Goal: Navigation & Orientation: Find specific page/section

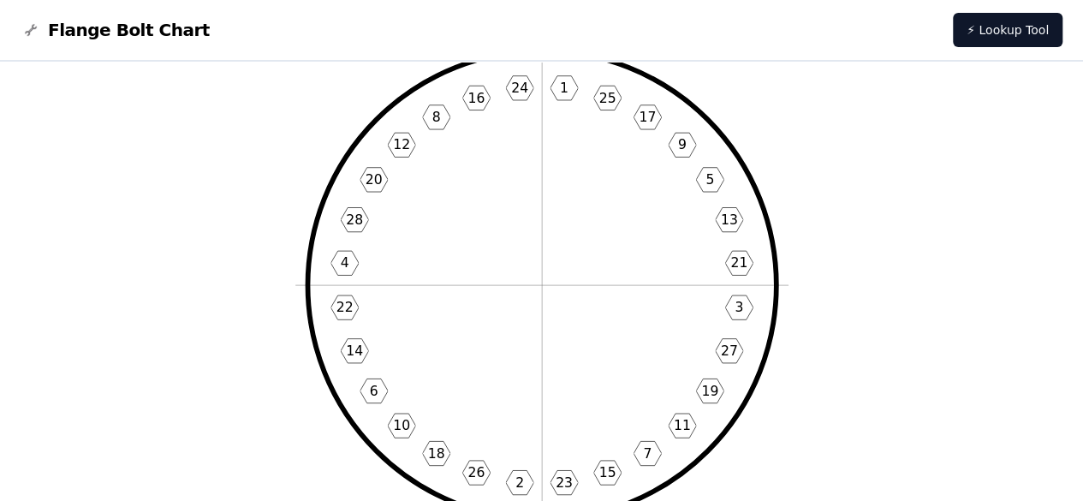
scroll to position [86, 0]
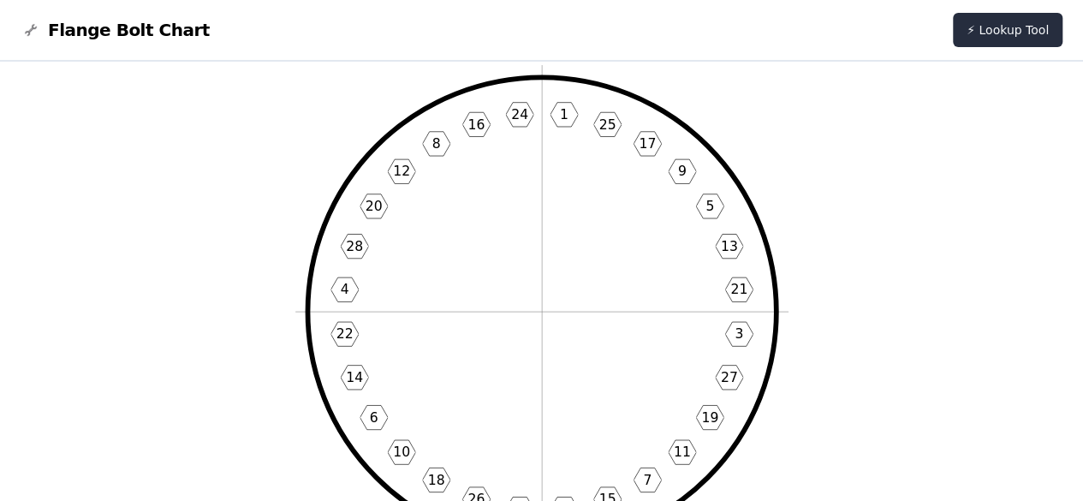
click at [1006, 24] on link "⚡ Lookup Tool" at bounding box center [1008, 30] width 110 height 34
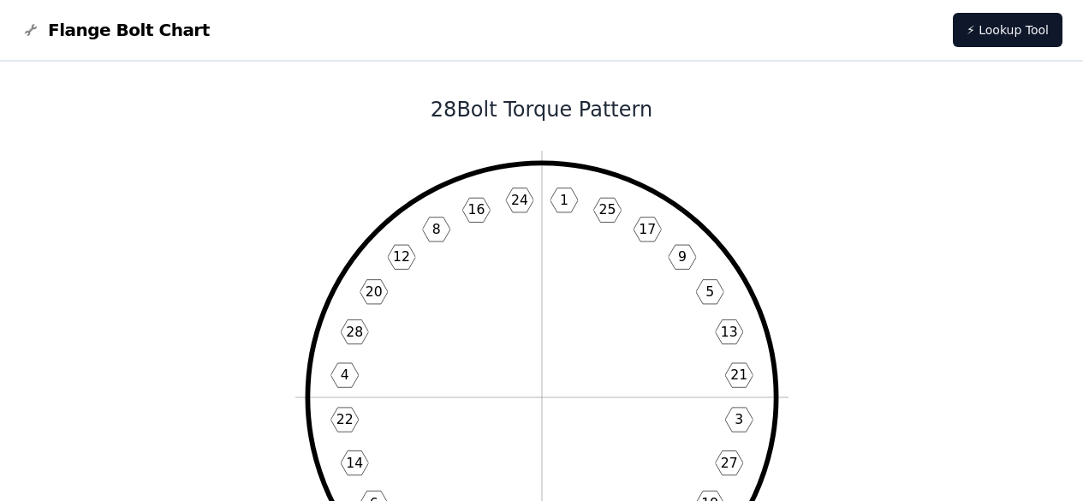
scroll to position [86, 0]
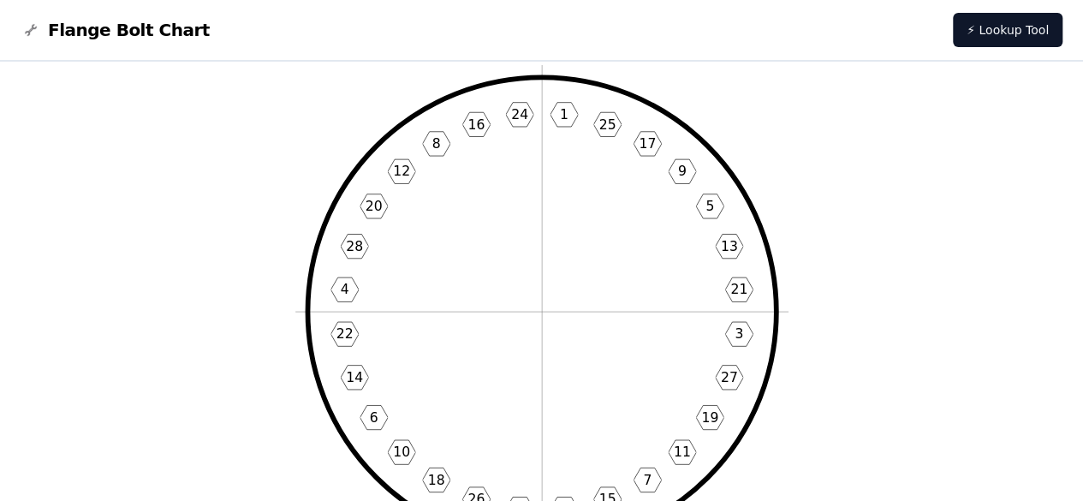
click at [57, 28] on span "Flange Bolt Chart" at bounding box center [129, 30] width 162 height 24
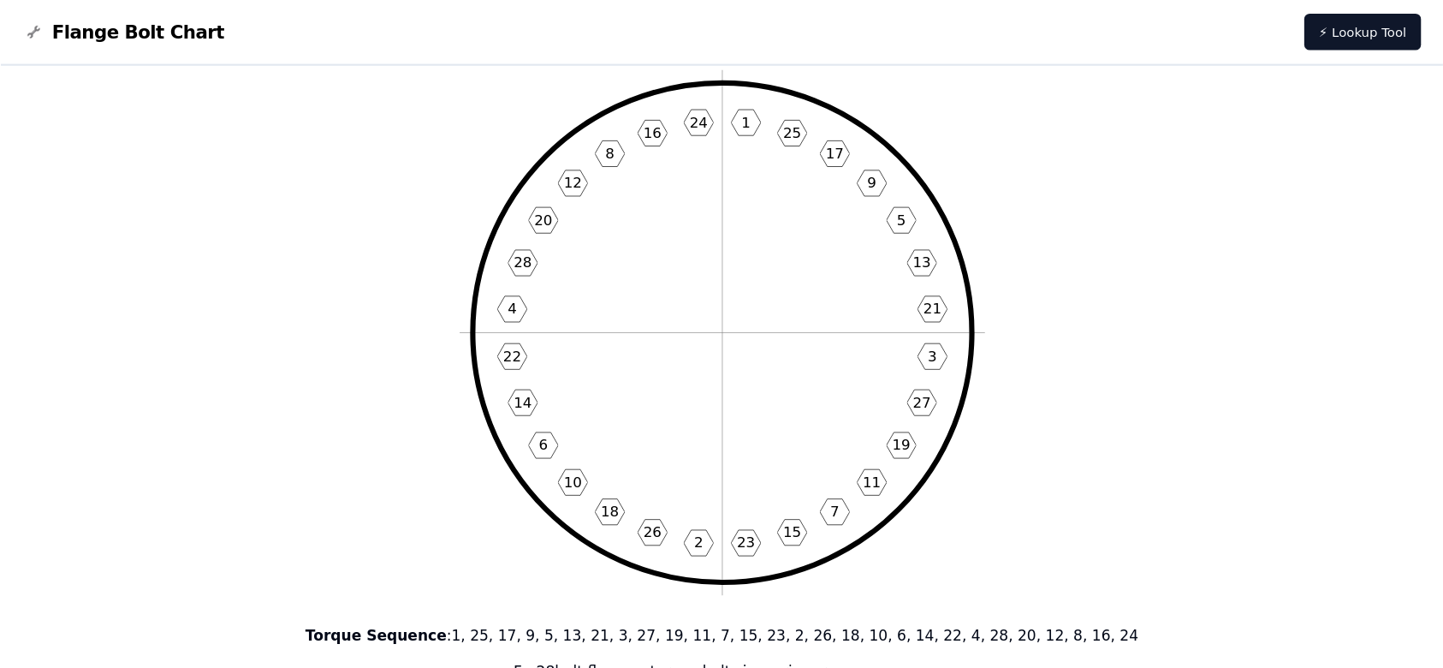
scroll to position [85, 0]
